Goal: Use online tool/utility: Use online tool/utility

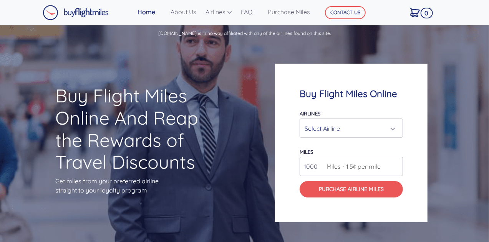
click at [359, 134] on div "Select Airline" at bounding box center [348, 128] width 89 height 15
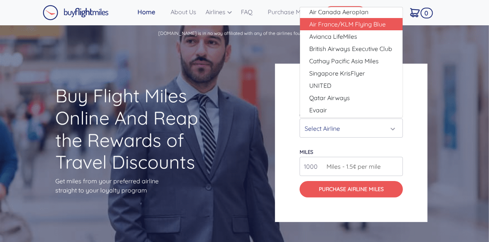
scroll to position [5, 0]
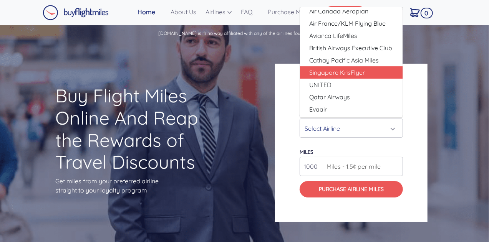
click at [351, 72] on span "Singapore KrisFlyer" at bounding box center [337, 72] width 56 height 9
select select "Singapore KrisFlyer"
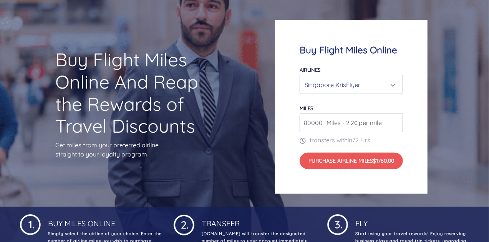
scroll to position [77, 0]
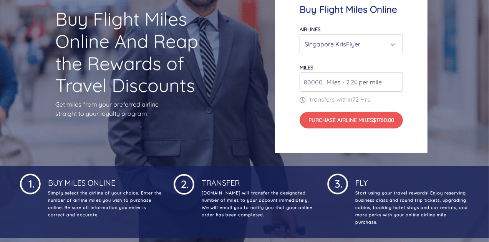
click at [379, 81] on span "Miles - 2.2¢ per mile" at bounding box center [351, 82] width 59 height 9
click at [396, 86] on input "80000" at bounding box center [350, 82] width 103 height 19
click at [398, 81] on input "81000" at bounding box center [350, 82] width 103 height 19
click at [396, 80] on input "82000" at bounding box center [350, 82] width 103 height 19
click at [396, 80] on input "83000" at bounding box center [350, 82] width 103 height 19
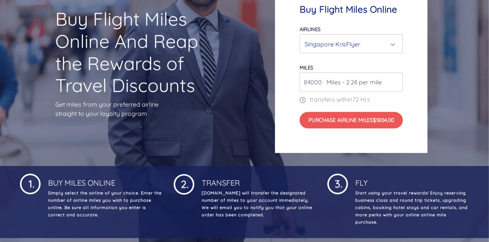
click at [396, 80] on input "84000" at bounding box center [350, 82] width 103 height 19
click at [396, 80] on input "85000" at bounding box center [350, 82] width 103 height 19
click at [396, 80] on input "86000" at bounding box center [350, 82] width 103 height 19
click at [396, 80] on input "87000" at bounding box center [350, 82] width 103 height 19
click at [396, 80] on input "88000" at bounding box center [350, 82] width 103 height 19
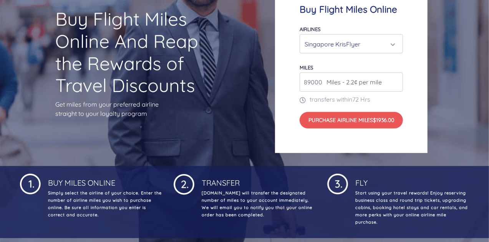
click at [396, 80] on input "89000" at bounding box center [350, 82] width 103 height 19
click at [396, 80] on input "90000" at bounding box center [350, 82] width 103 height 19
click at [396, 80] on input "91000" at bounding box center [350, 82] width 103 height 19
click at [396, 80] on input "92000" at bounding box center [350, 82] width 103 height 19
click at [396, 80] on input "93000" at bounding box center [350, 82] width 103 height 19
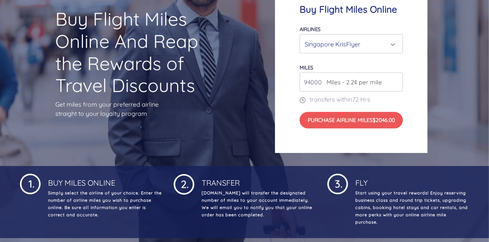
click at [396, 80] on input "94000" at bounding box center [350, 82] width 103 height 19
click at [396, 80] on input "95000" at bounding box center [350, 82] width 103 height 19
click at [396, 80] on input "96000" at bounding box center [350, 82] width 103 height 19
click at [396, 80] on input "97000" at bounding box center [350, 82] width 103 height 19
click at [396, 80] on input "98000" at bounding box center [350, 82] width 103 height 19
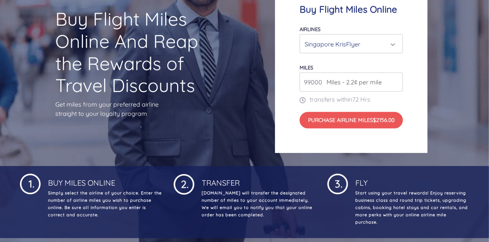
click at [396, 80] on input "99000" at bounding box center [350, 82] width 103 height 19
type input "100000"
click at [396, 80] on input "100000" at bounding box center [350, 82] width 103 height 19
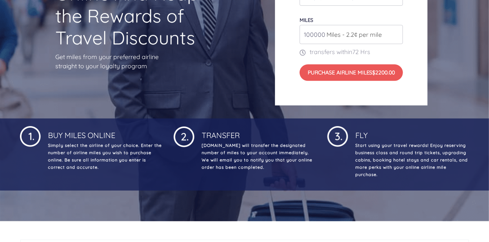
scroll to position [0, 0]
